Goal: Task Accomplishment & Management: Use online tool/utility

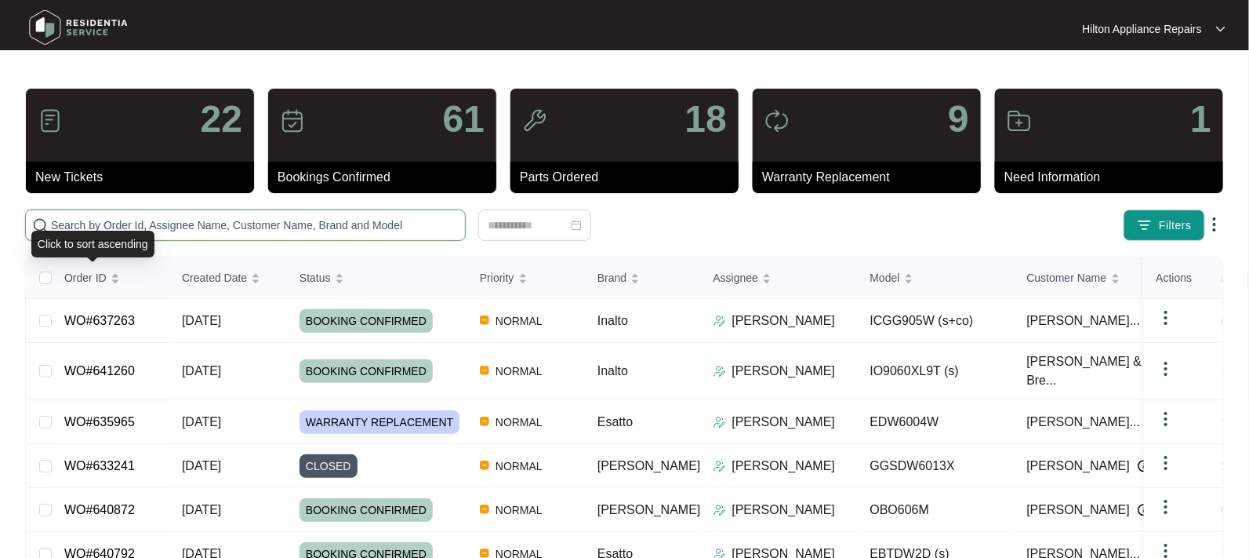
click at [57, 221] on input "text" at bounding box center [255, 224] width 408 height 17
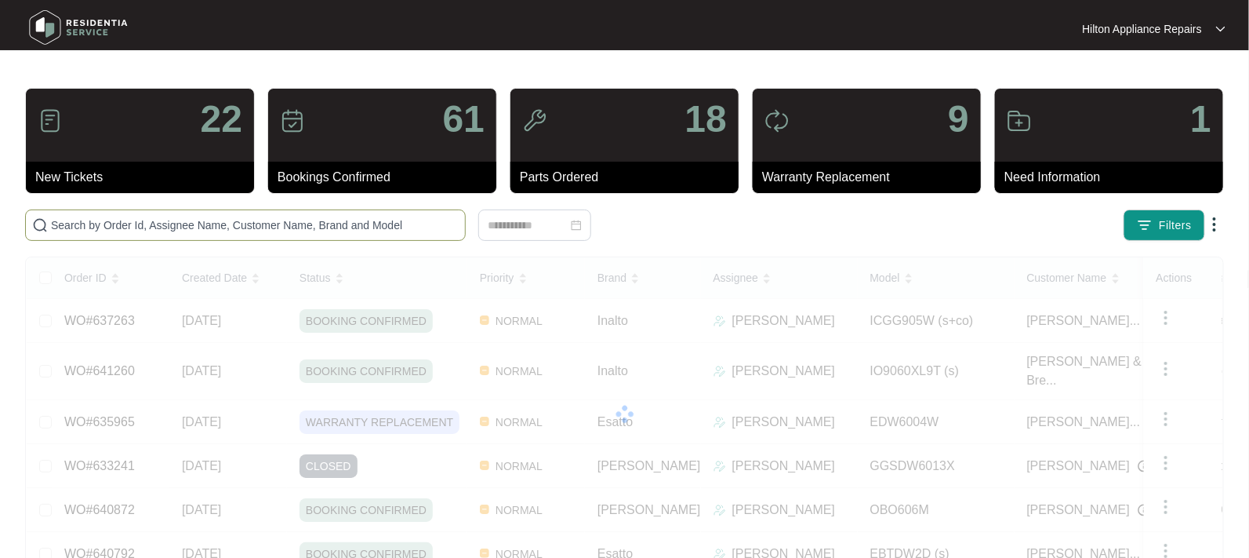
paste input "WO#637263"
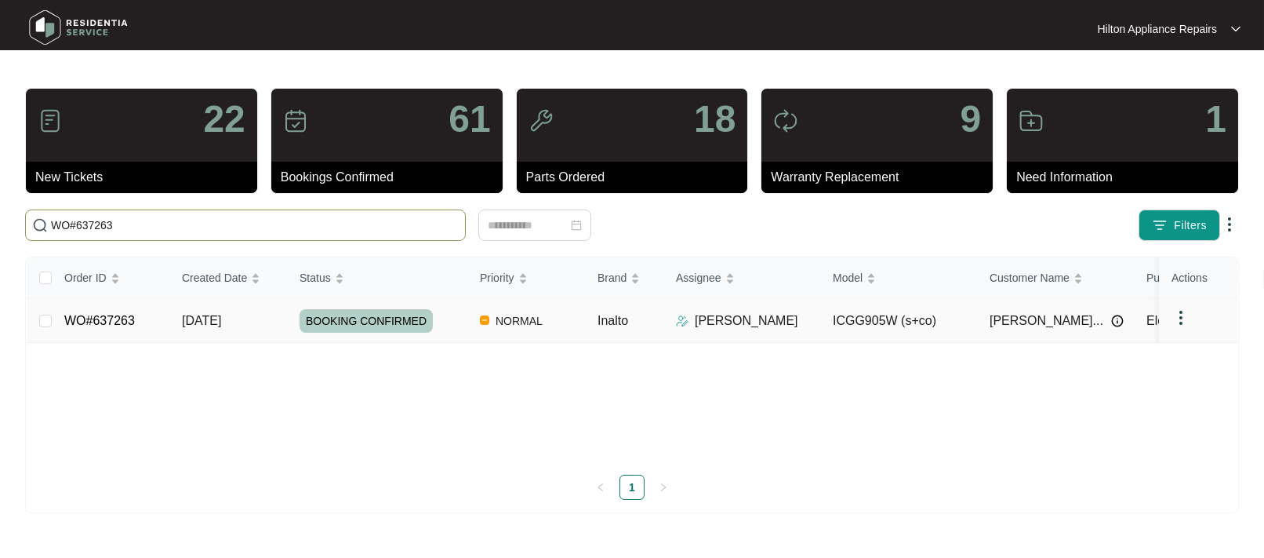
type input "WO#637263"
click at [212, 318] on span "[DATE]" at bounding box center [201, 320] width 39 height 13
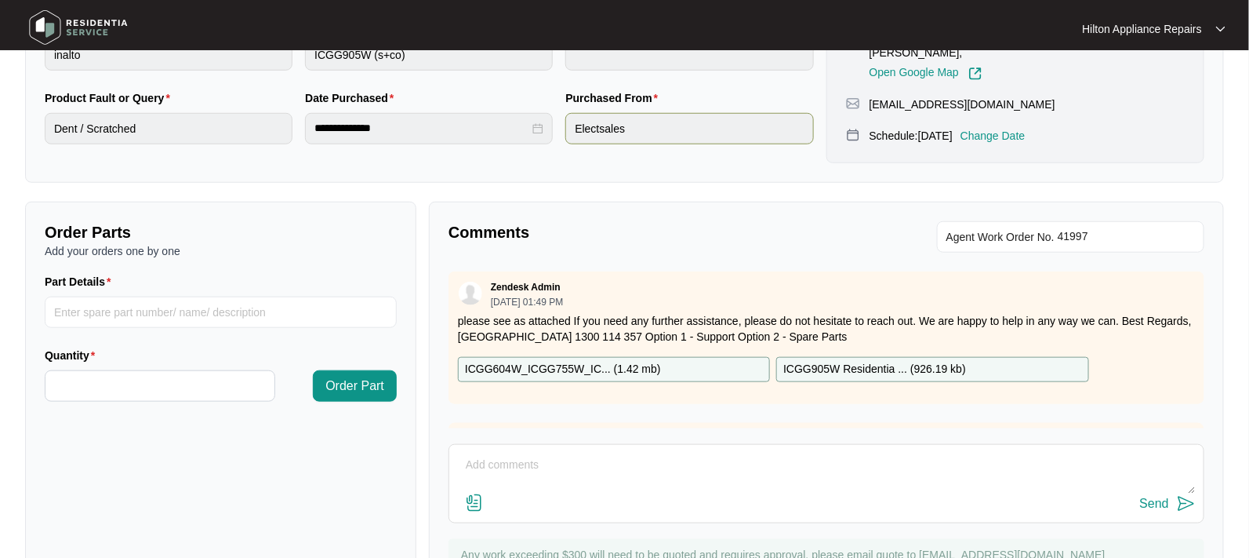
scroll to position [481, 0]
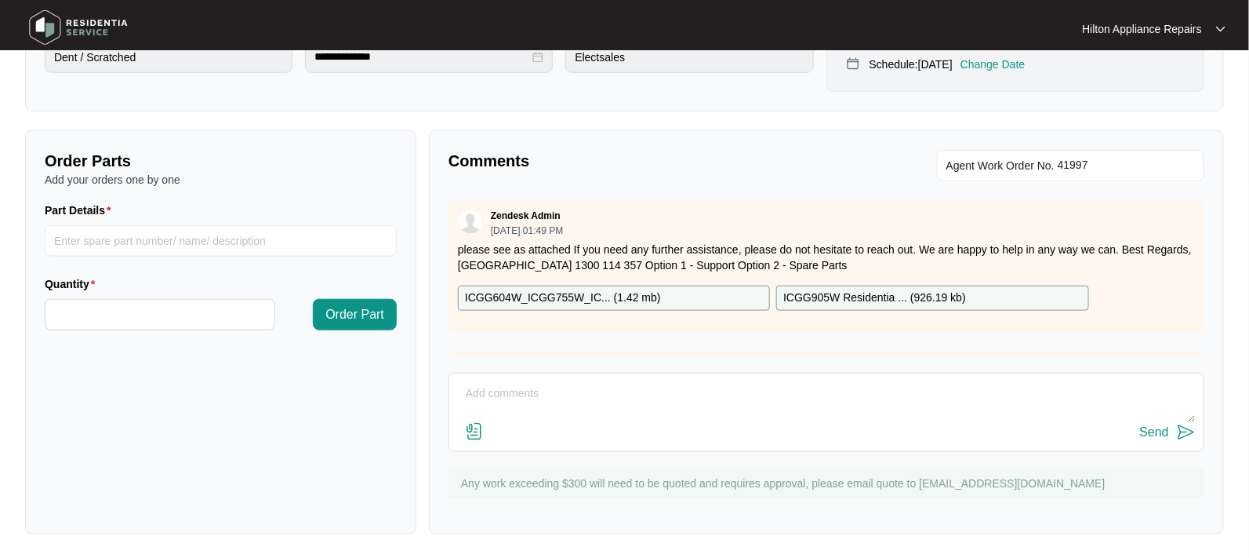
click at [478, 391] on textarea at bounding box center [826, 401] width 739 height 41
paste textarea "Attended property to remove existing cooktop and install brand new gas cooktop.…"
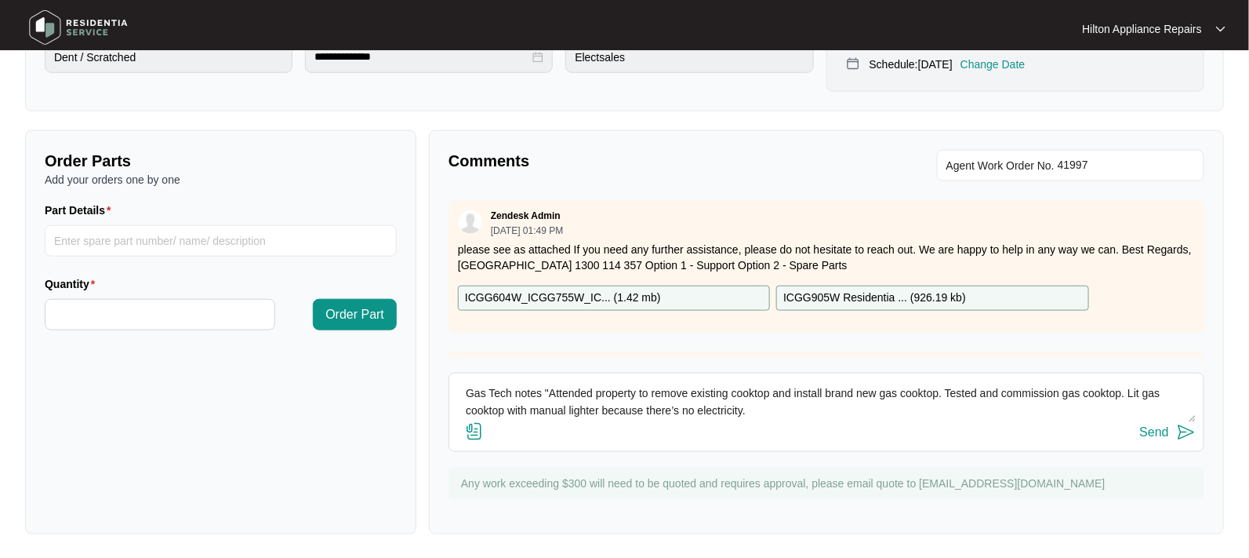
scroll to position [12, 0]
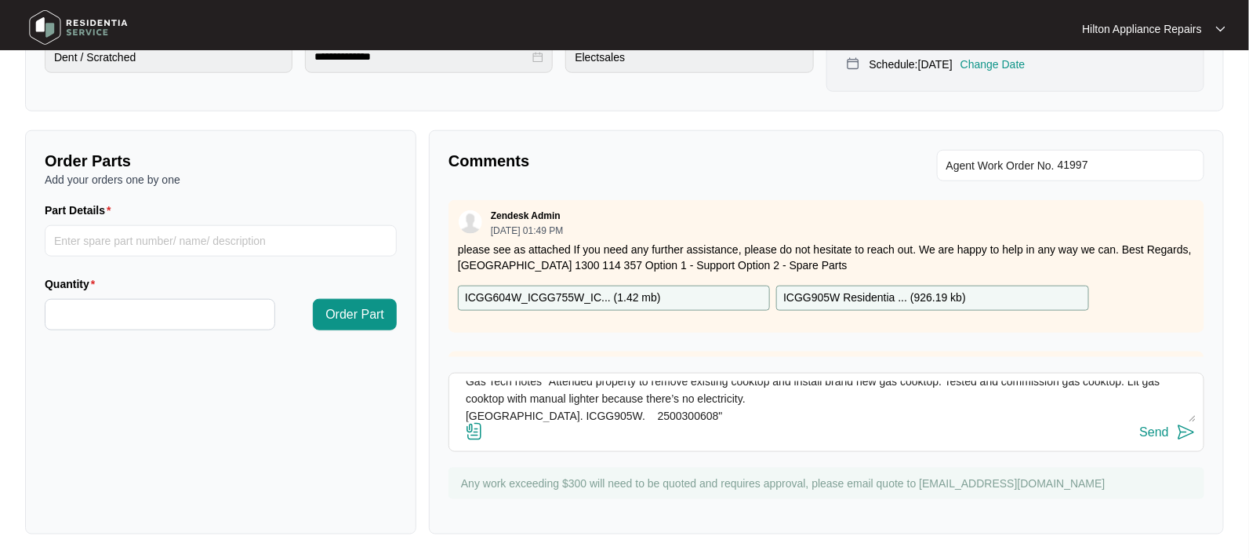
click at [469, 427] on img at bounding box center [474, 431] width 19 height 19
click at [0, 0] on input "file" at bounding box center [0, 0] width 0 height 0
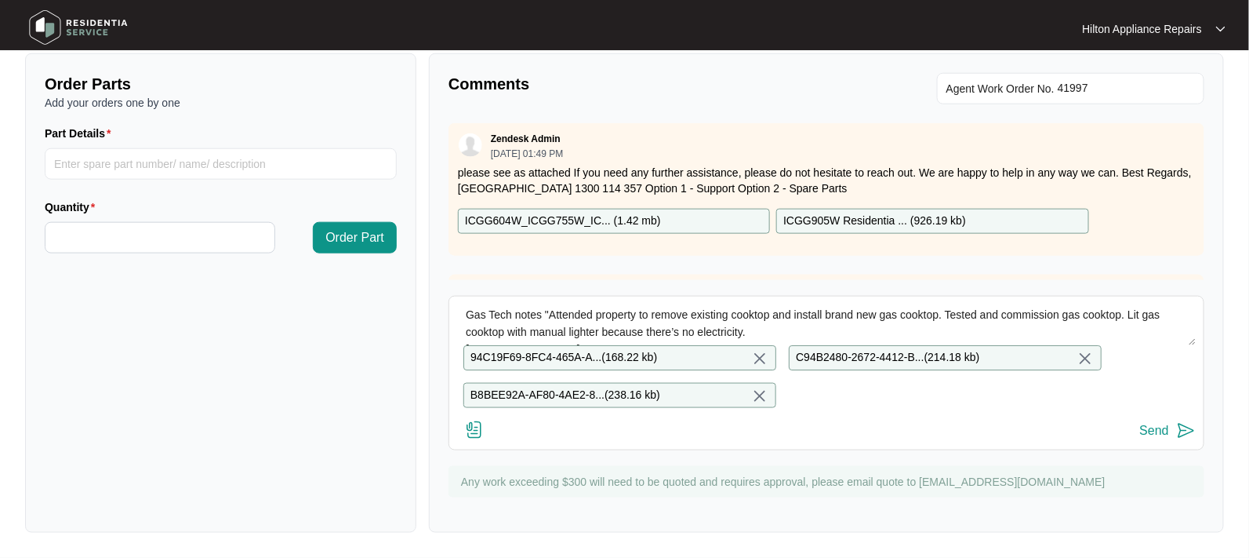
scroll to position [0, 0]
click at [542, 304] on textarea "Gas Tech notes "Attended property to remove existing cooktop and install brand …" at bounding box center [826, 324] width 739 height 41
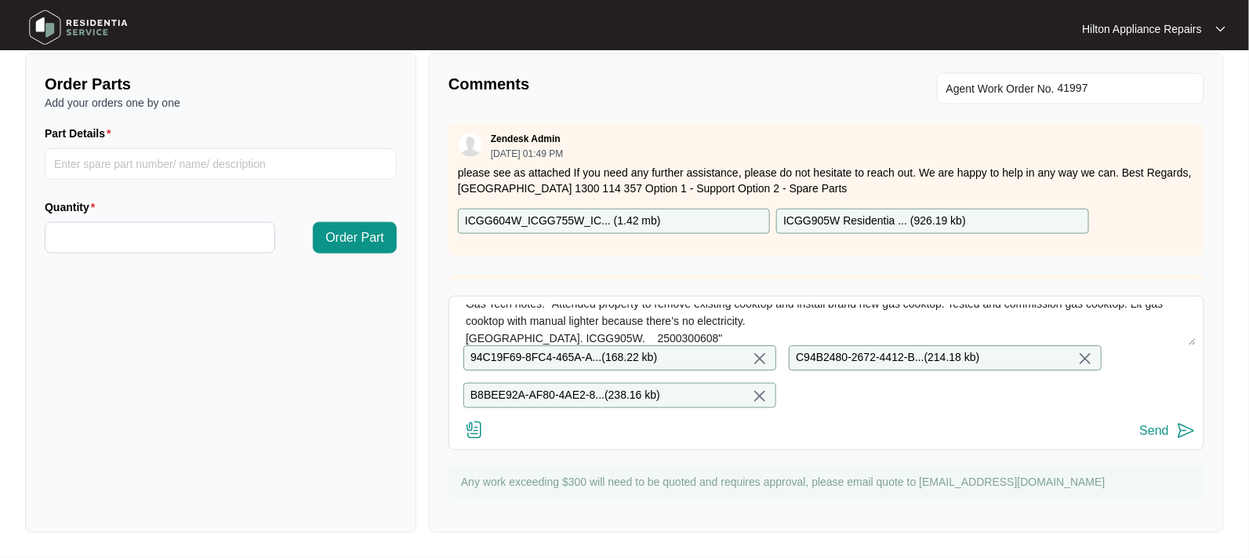
scroll to position [16, 0]
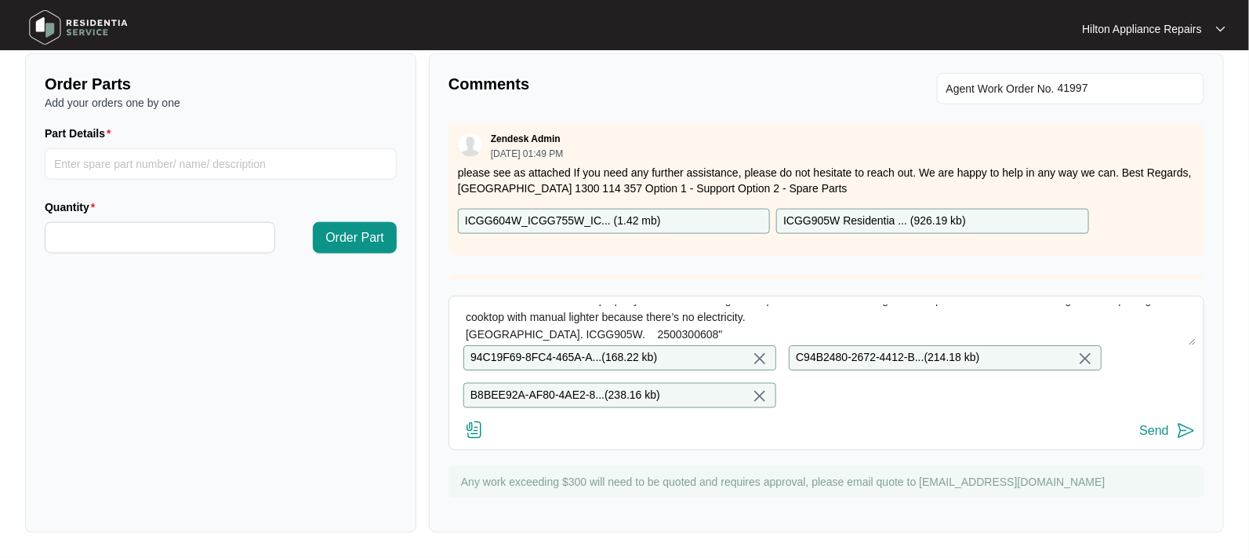
type textarea "Gas Tech notes: "Attended property to remove existing cooktop and install brand…"
click at [1149, 434] on div "Send" at bounding box center [1154, 430] width 29 height 14
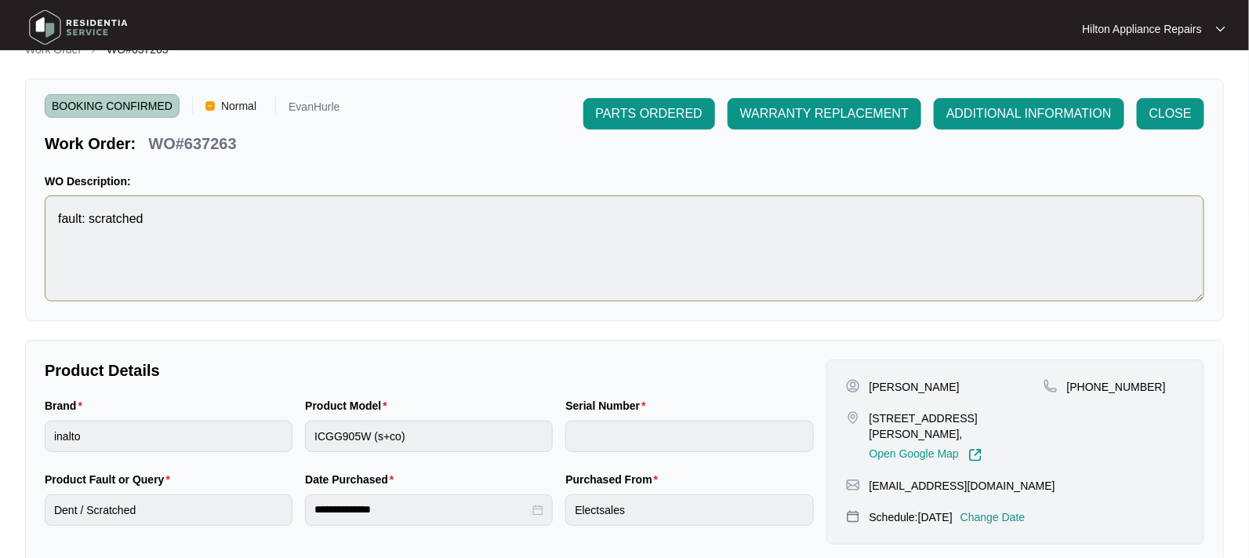
scroll to position [0, 0]
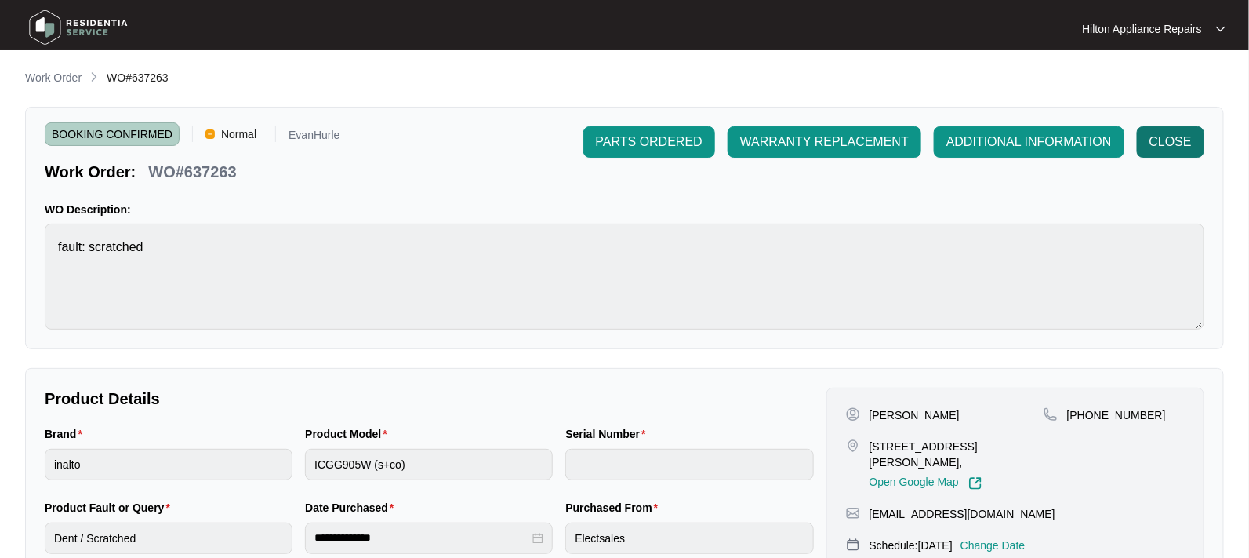
click at [1171, 147] on span "CLOSE" at bounding box center [1171, 142] width 42 height 19
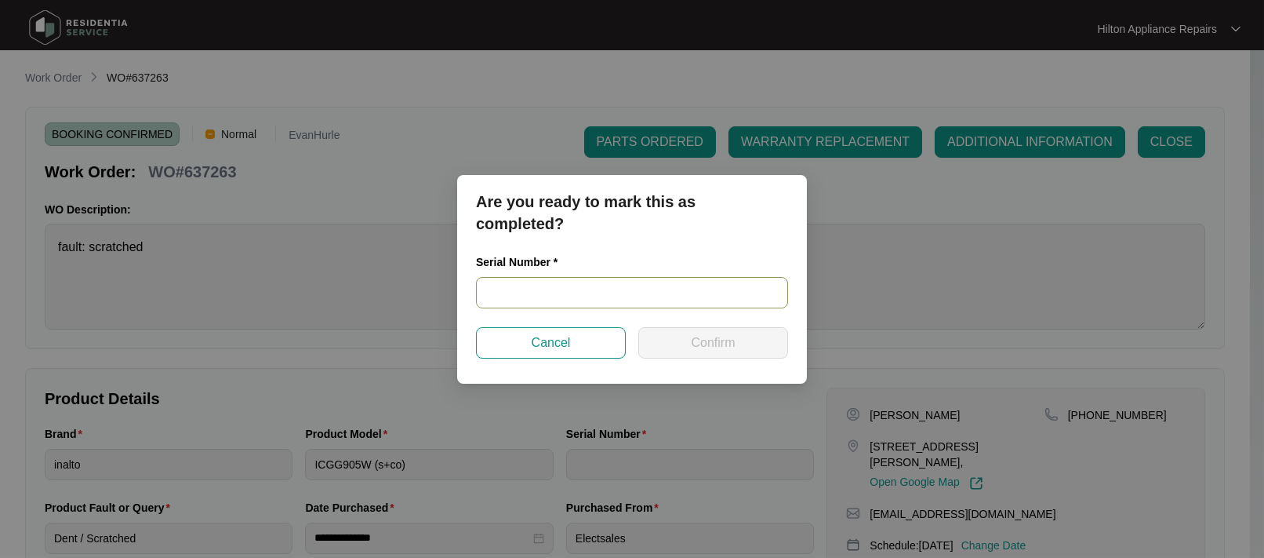
click at [525, 281] on input "text" at bounding box center [632, 292] width 312 height 31
type input "250300608"
click at [714, 338] on span "Confirm" at bounding box center [713, 342] width 44 height 19
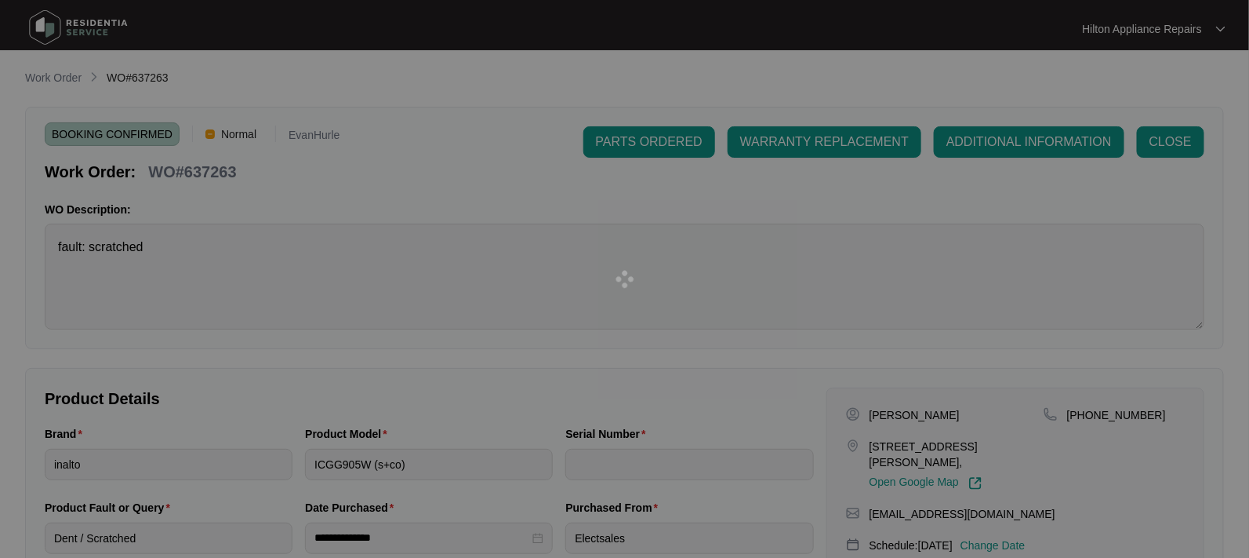
type input "250300608"
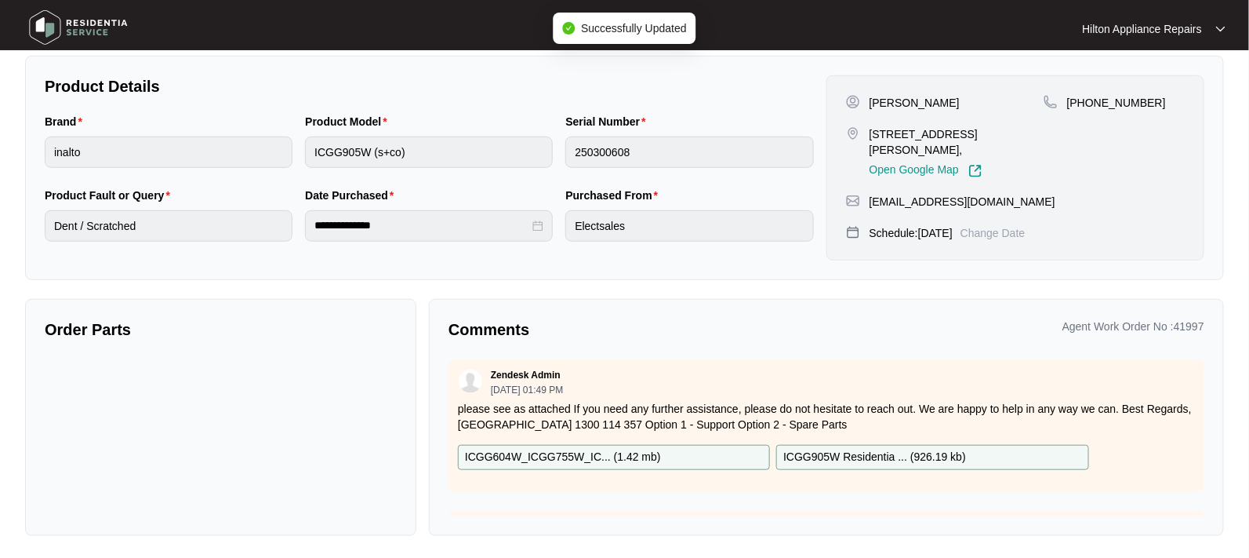
scroll to position [314, 0]
